Goal: Task Accomplishment & Management: Use online tool/utility

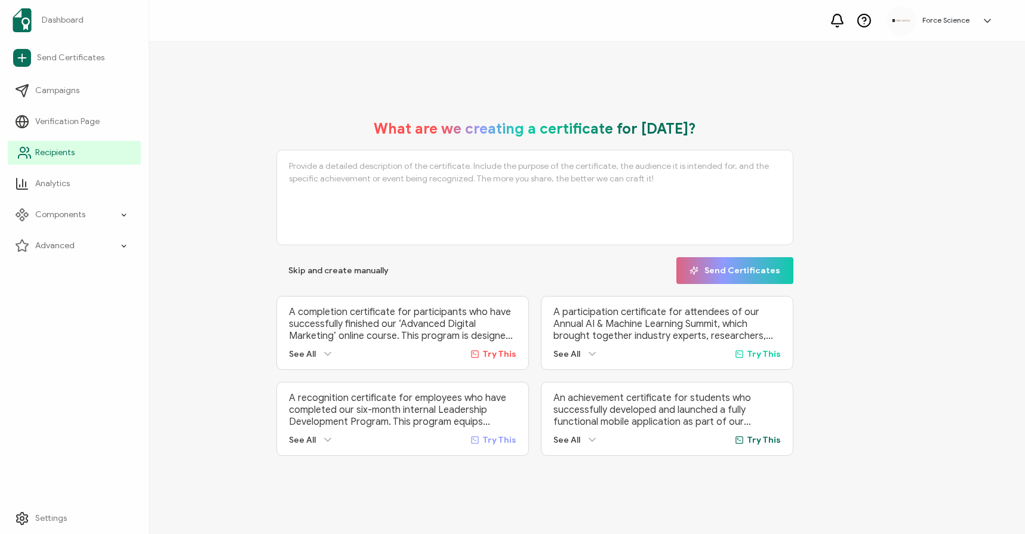
click at [40, 146] on link "Recipients" at bounding box center [74, 153] width 133 height 24
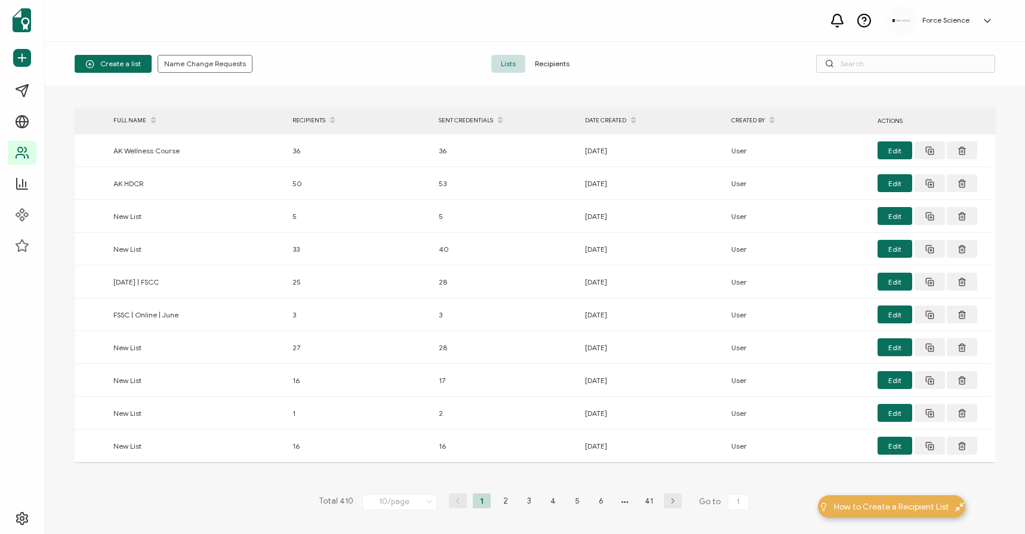
click at [960, 18] on h5 "Force Science" at bounding box center [945, 20] width 47 height 8
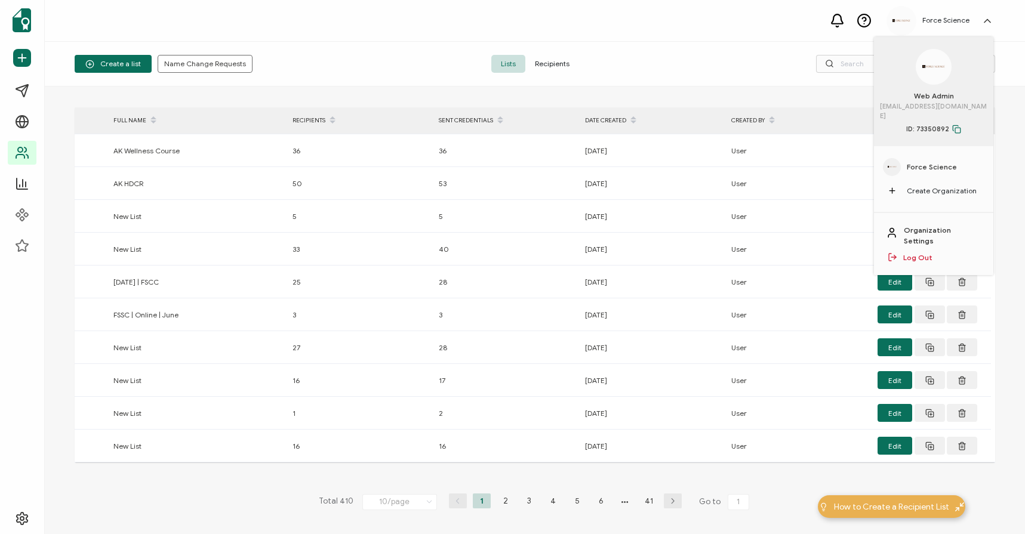
drag, startPoint x: 774, startPoint y: 53, endPoint x: 465, endPoint y: 60, distance: 309.2
click at [773, 53] on div "Create a list Name Change Requests Lists Recipients" at bounding box center [535, 64] width 980 height 45
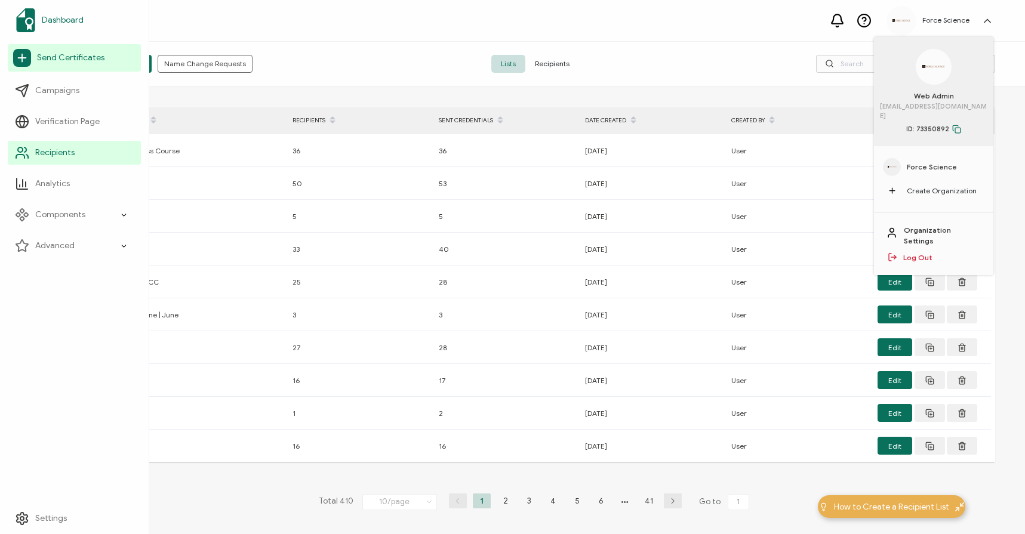
click at [79, 14] on span "Dashboard" at bounding box center [63, 20] width 42 height 12
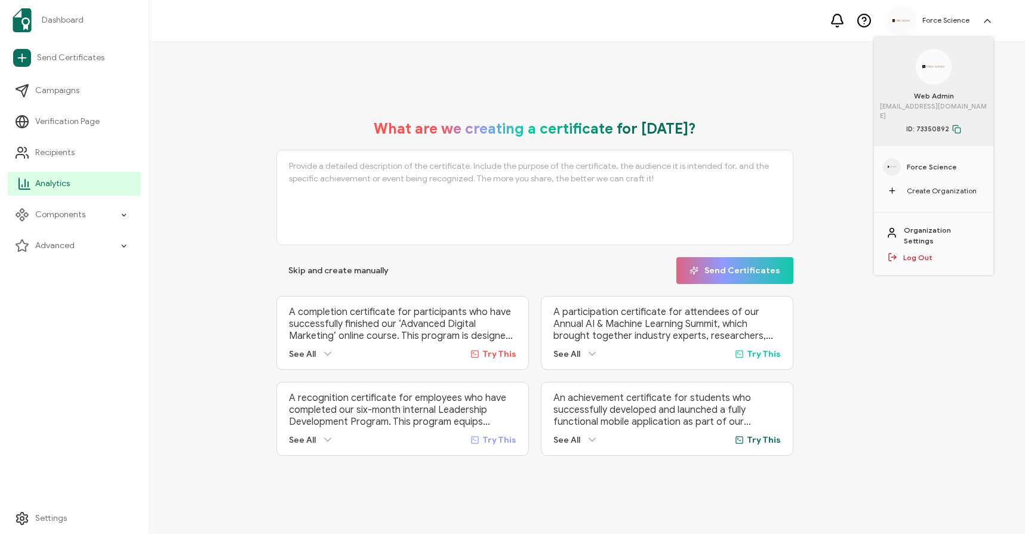
click at [54, 187] on span "Analytics" at bounding box center [52, 184] width 35 height 12
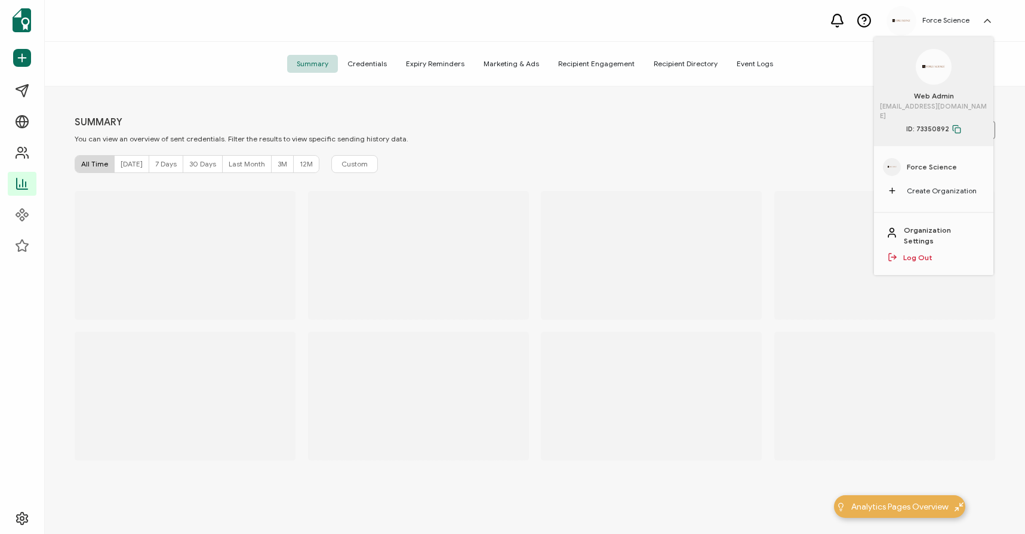
click at [363, 66] on span "Credentials" at bounding box center [367, 64] width 58 height 18
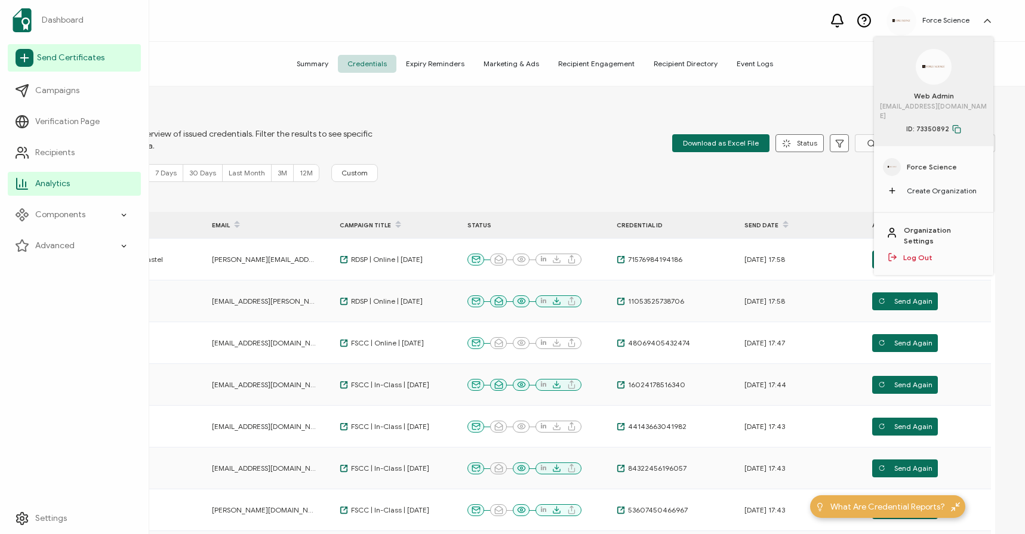
click at [51, 56] on span "Send Certificates" at bounding box center [70, 58] width 67 height 12
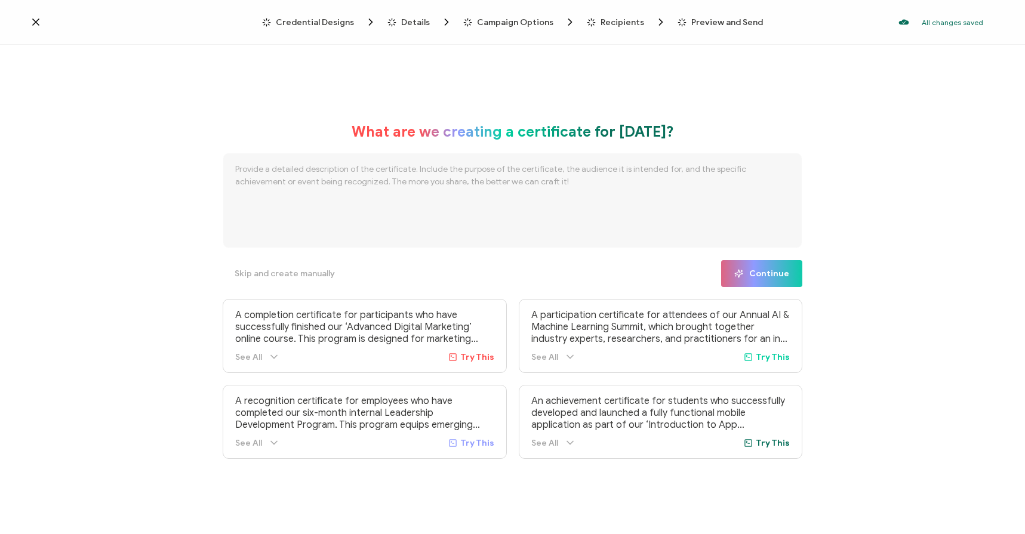
click at [34, 21] on icon at bounding box center [36, 22] width 6 height 6
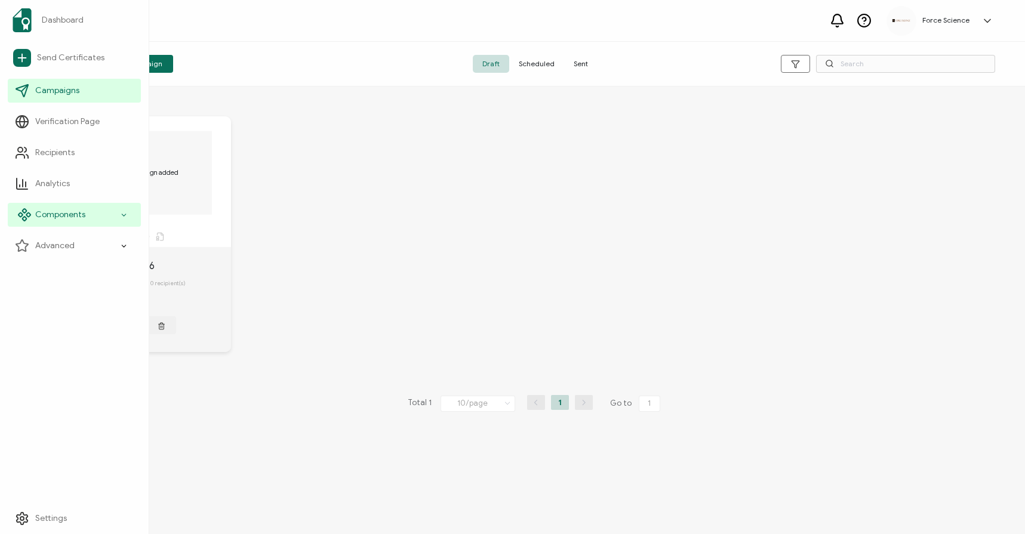
click at [119, 215] on div "Components" at bounding box center [74, 215] width 133 height 24
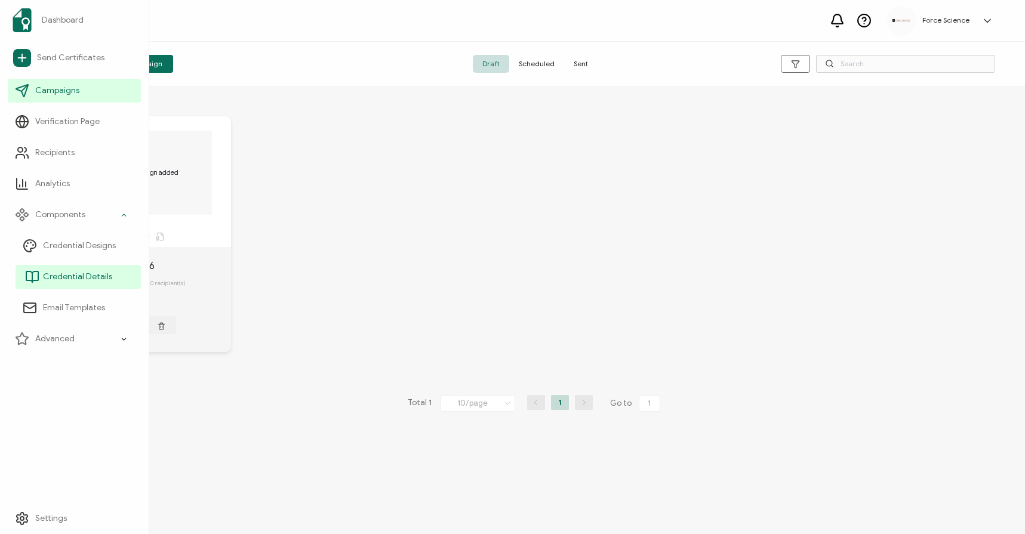
click at [86, 272] on span "Credential Details" at bounding box center [77, 277] width 69 height 12
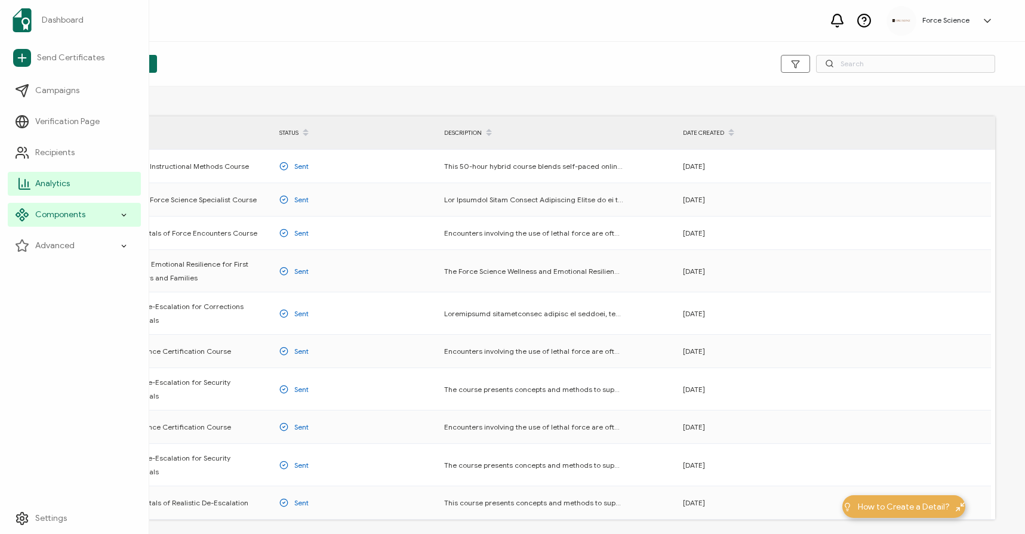
click at [55, 177] on link "Analytics" at bounding box center [74, 184] width 133 height 24
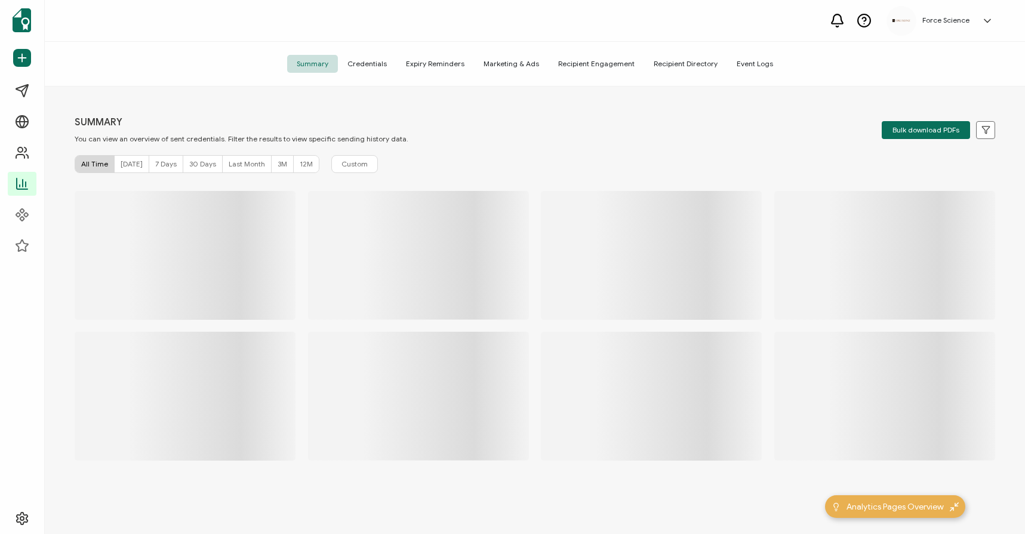
click at [389, 64] on span "Credentials" at bounding box center [367, 64] width 58 height 18
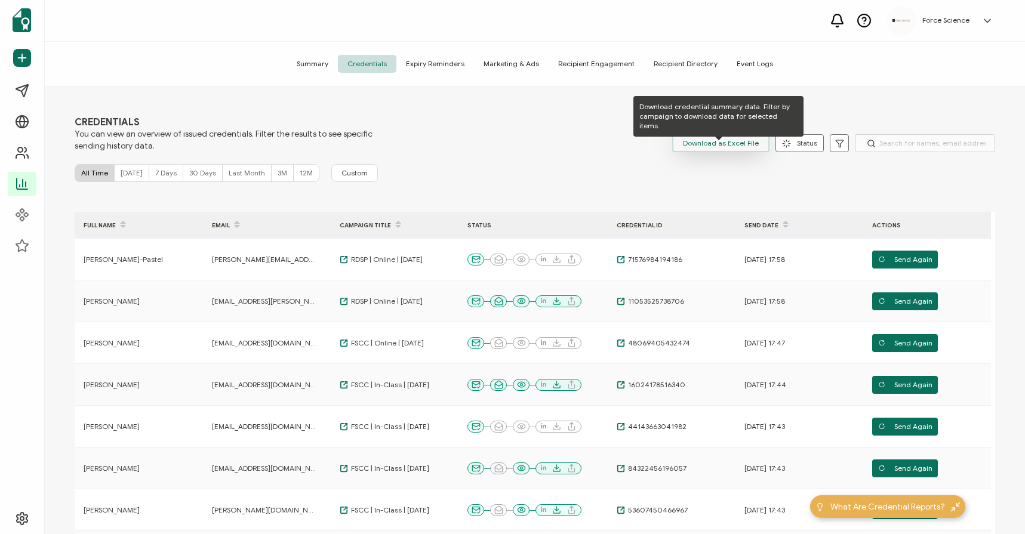
click at [758, 144] on button "Download as Excel File" at bounding box center [720, 143] width 97 height 18
